Goal: Ask a question

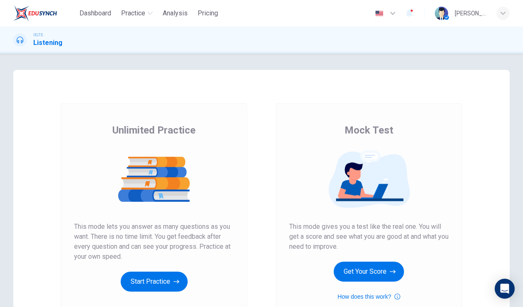
scroll to position [44, 0]
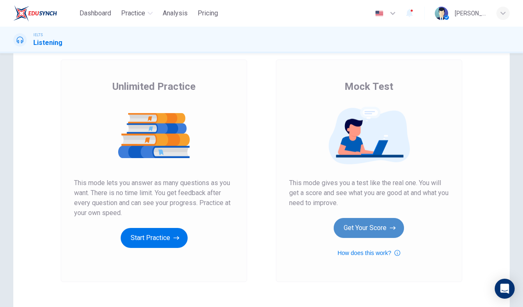
click at [375, 233] on button "Get Your Score" at bounding box center [369, 228] width 70 height 20
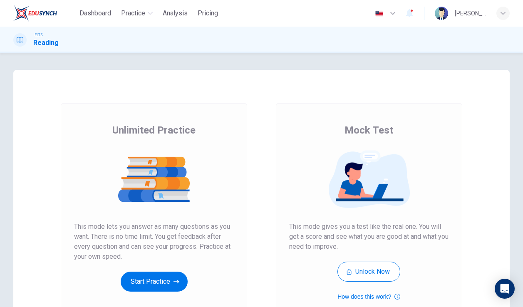
scroll to position [21, 0]
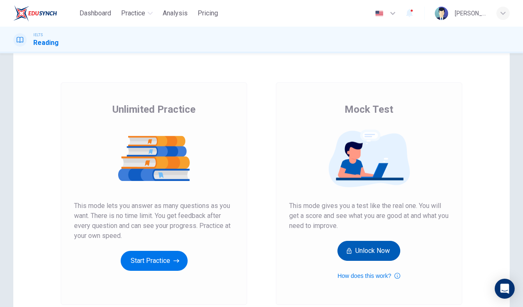
click at [366, 254] on button "Unlock Now" at bounding box center [369, 251] width 63 height 20
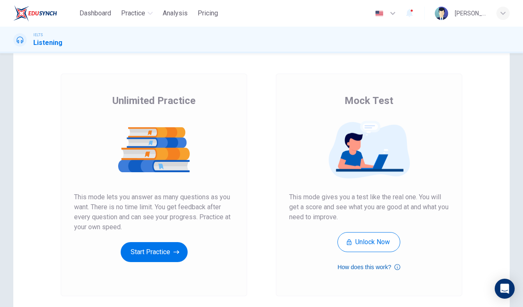
scroll to position [48, 0]
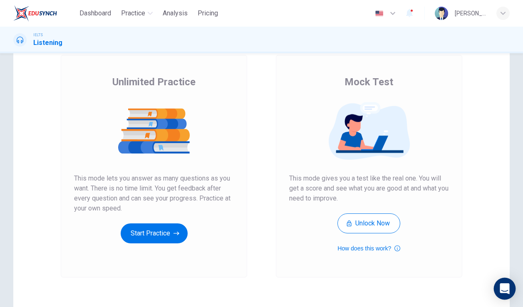
click at [504, 288] on icon "Open Intercom Messenger" at bounding box center [505, 289] width 10 height 11
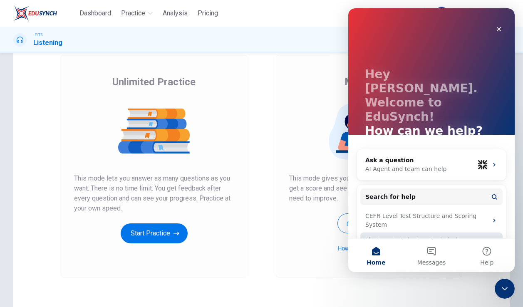
scroll to position [0, 0]
click at [382, 156] on div "Ask a question" at bounding box center [420, 160] width 109 height 9
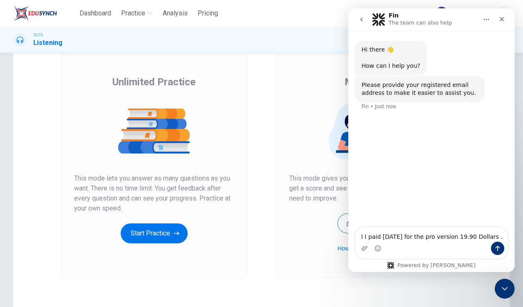
click at [365, 236] on textarea "I I paid 2 days ago for the pro version 19.90 Dollars ." at bounding box center [432, 235] width 152 height 14
click at [400, 236] on textarea "Hello, I paid 2 days ago for the pro version 19.90 Dollars ." at bounding box center [432, 230] width 152 height 22
type textarea "Hello, I paid 2 days ago for the pro version 19.90 Dollars. Why can i not acces…"
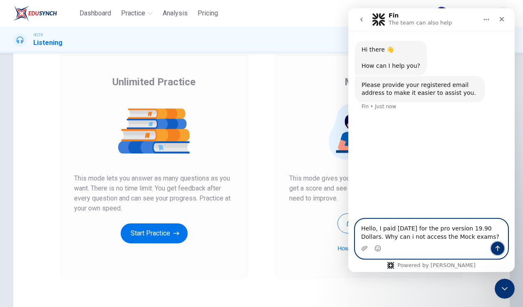
click at [495, 249] on icon "Send a message…" at bounding box center [498, 248] width 7 height 7
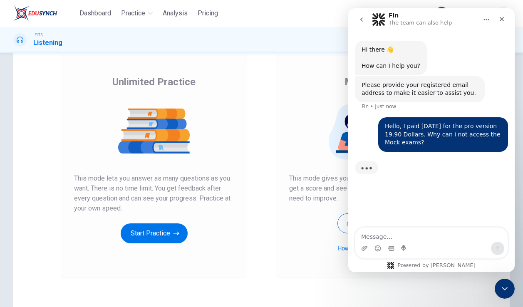
click at [296, 259] on div "Mock Test This mode gives you a test like the real one. You will get a score an…" at bounding box center [369, 166] width 187 height 223
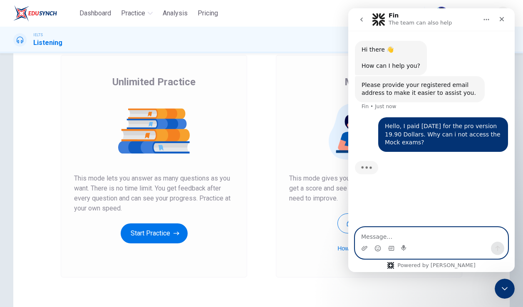
click at [384, 234] on textarea "Message…" at bounding box center [432, 235] width 152 height 14
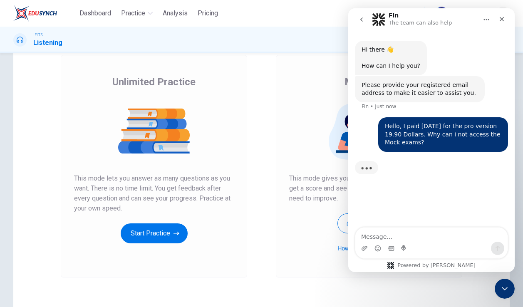
click at [270, 97] on div "Mock Test This mode gives you a test like the real one. You will get a score an…" at bounding box center [369, 166] width 215 height 223
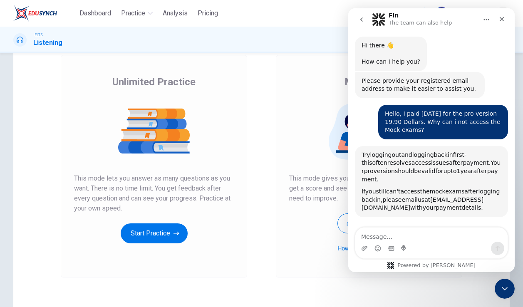
scroll to position [77, 0]
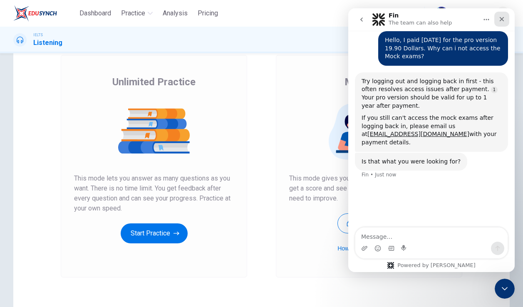
click at [502, 17] on icon "Close" at bounding box center [502, 19] width 7 height 7
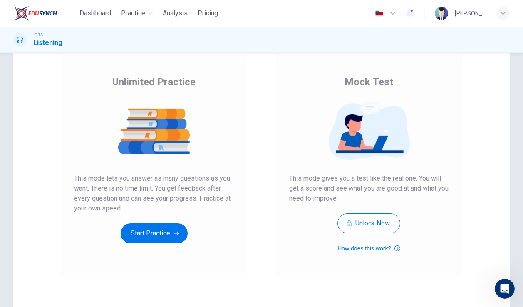
scroll to position [0, 0]
click at [502, 15] on icon "button" at bounding box center [503, 13] width 5 height 5
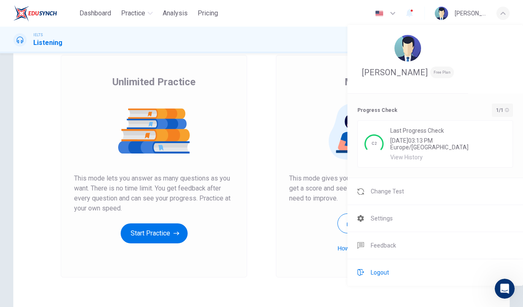
click at [381, 269] on span "Logout" at bounding box center [380, 273] width 18 height 10
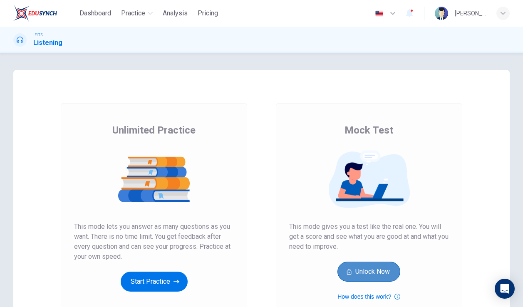
click at [374, 273] on button "Unlock Now" at bounding box center [369, 272] width 63 height 20
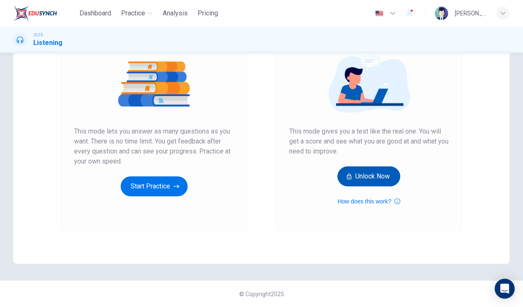
scroll to position [95, 0]
click at [364, 176] on button "Unlock Now" at bounding box center [369, 177] width 63 height 20
